Goal: Task Accomplishment & Management: Complete application form

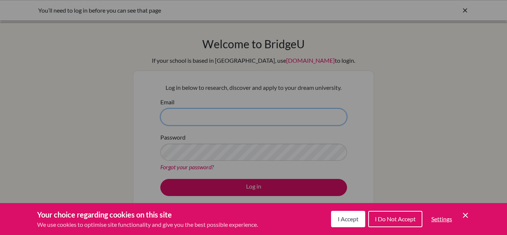
type input "tsebele@icsabuja.education"
click at [353, 218] on span "I Accept" at bounding box center [348, 218] width 21 height 7
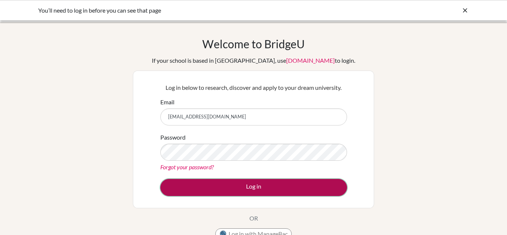
click at [233, 184] on button "Log in" at bounding box center [253, 187] width 187 height 17
click at [250, 189] on button "Log in" at bounding box center [253, 187] width 187 height 17
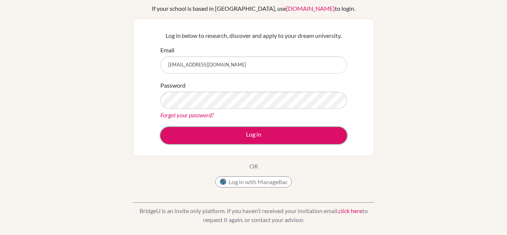
scroll to position [60, 0]
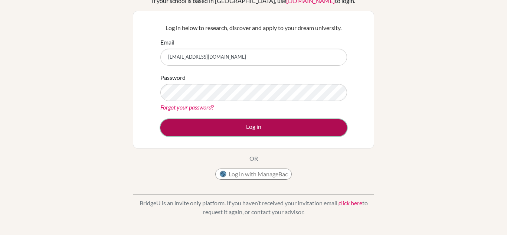
click at [243, 127] on button "Log in" at bounding box center [253, 127] width 187 height 17
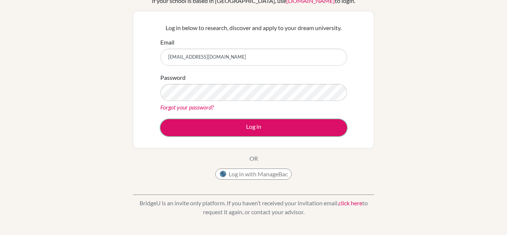
scroll to position [0, 0]
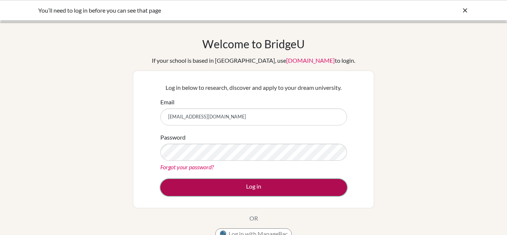
click at [252, 186] on button "Log in" at bounding box center [253, 187] width 187 height 17
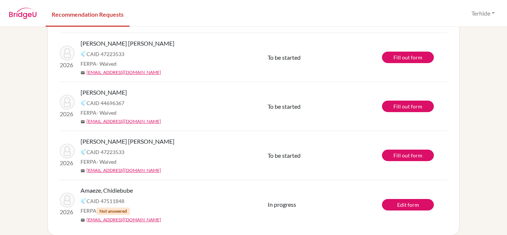
scroll to position [110, 0]
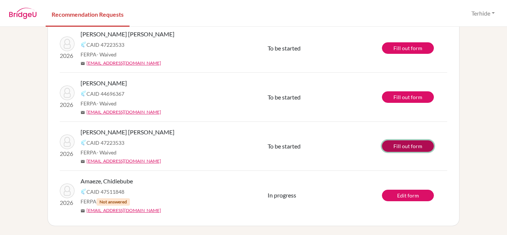
click at [408, 147] on link "Fill out form" at bounding box center [408, 146] width 52 height 12
click at [412, 146] on link "Fill out form" at bounding box center [408, 146] width 52 height 12
click at [415, 150] on link "Fill out form" at bounding box center [408, 146] width 52 height 12
